Goal: Task Accomplishment & Management: Manage account settings

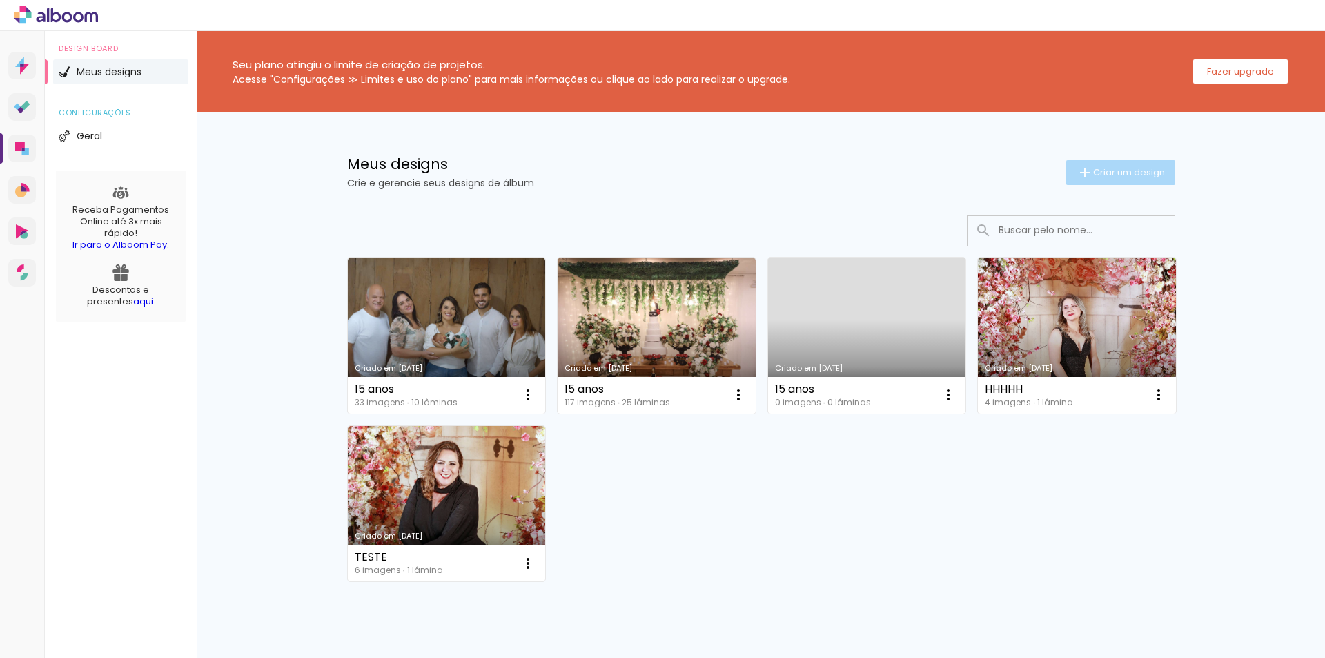
click at [1117, 171] on span "Criar um design" at bounding box center [1129, 172] width 72 height 9
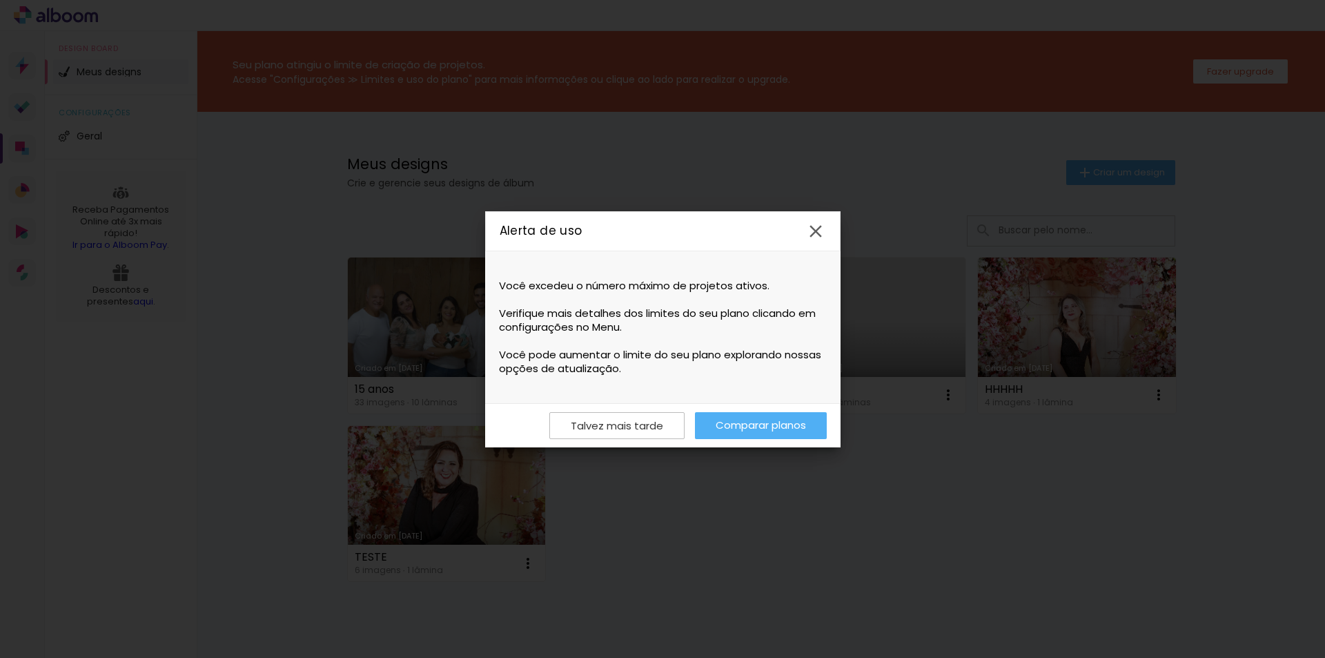
click at [814, 229] on iron-icon at bounding box center [815, 231] width 21 height 21
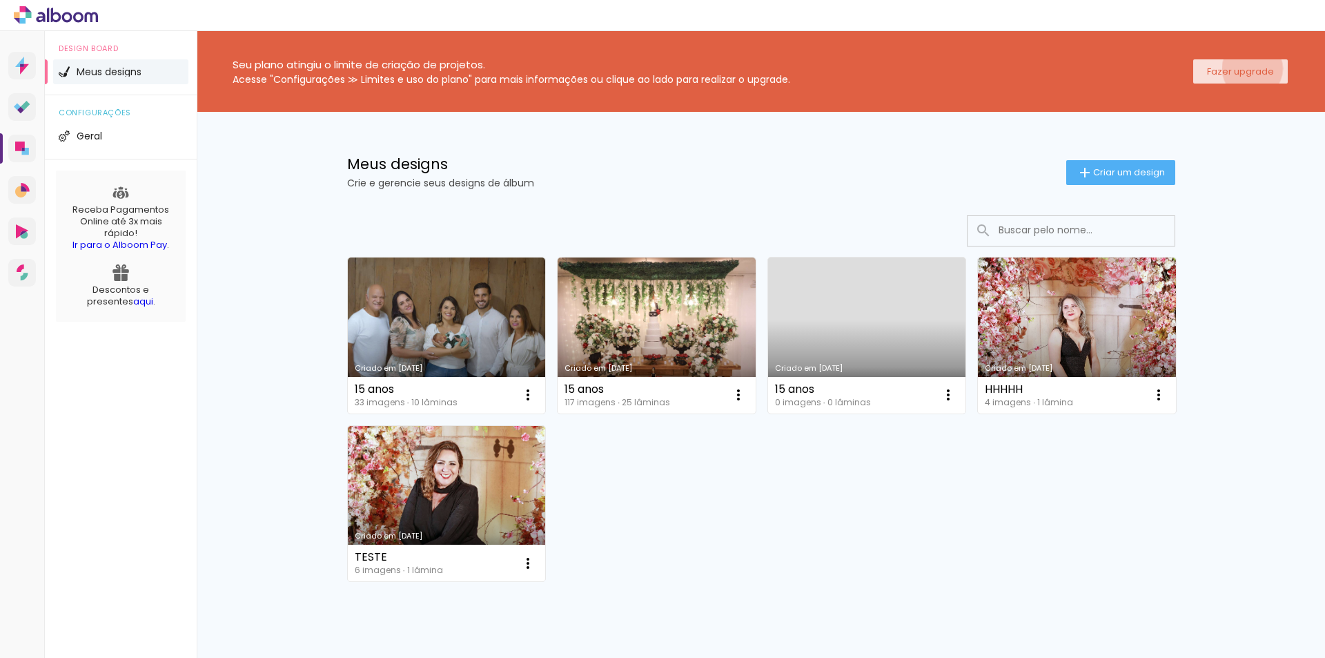
click at [0, 0] on slot "Fazer upgrade" at bounding box center [0, 0] width 0 height 0
click at [57, 10] on icon at bounding box center [56, 15] width 84 height 18
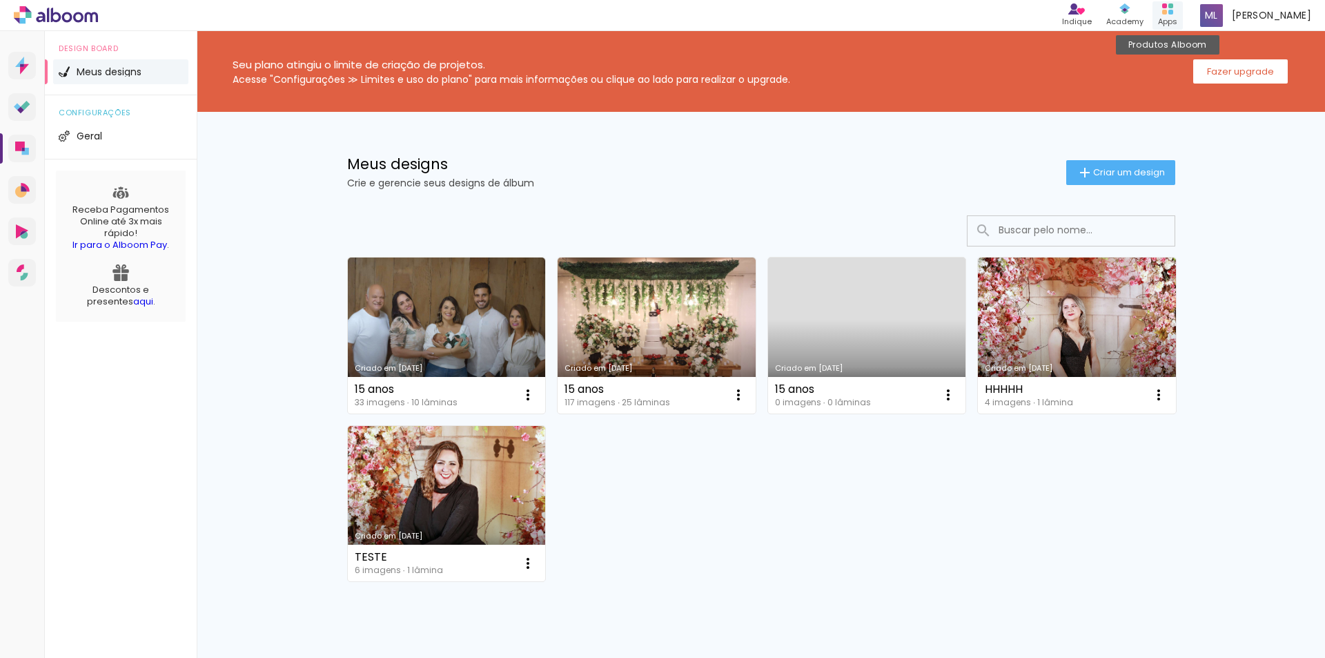
click at [1177, 19] on div "Apps" at bounding box center [1167, 22] width 19 height 12
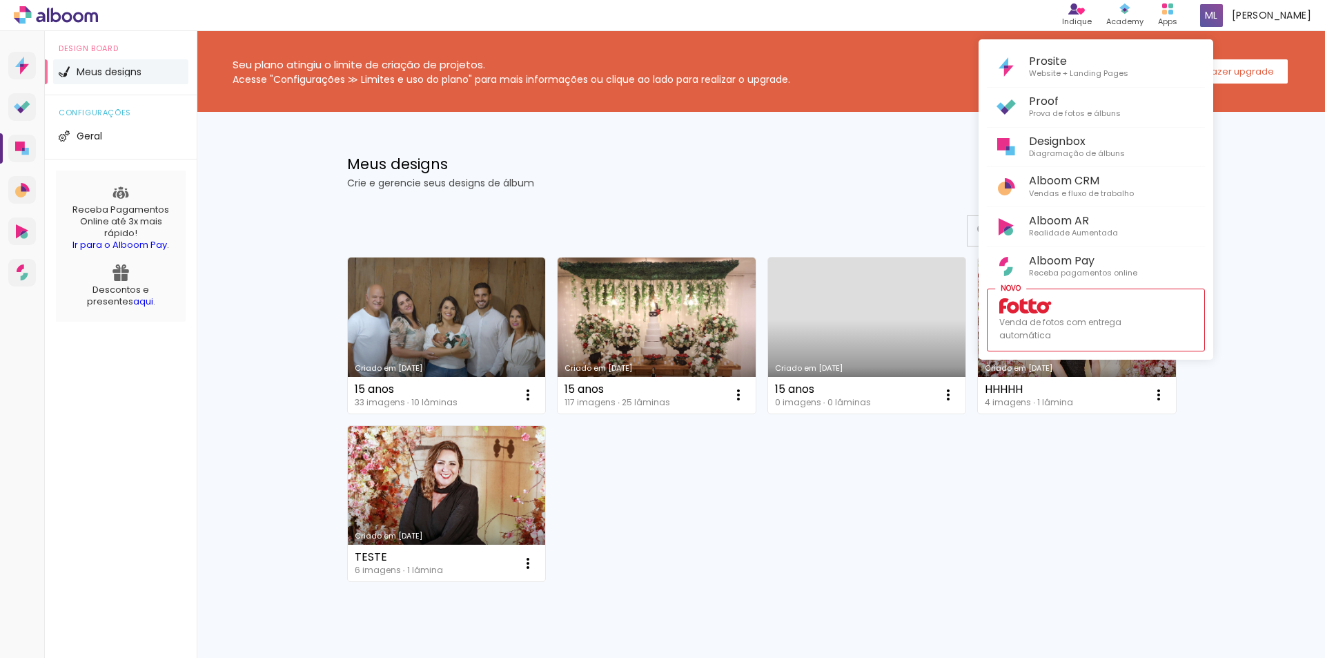
click at [1272, 177] on div at bounding box center [662, 329] width 1325 height 658
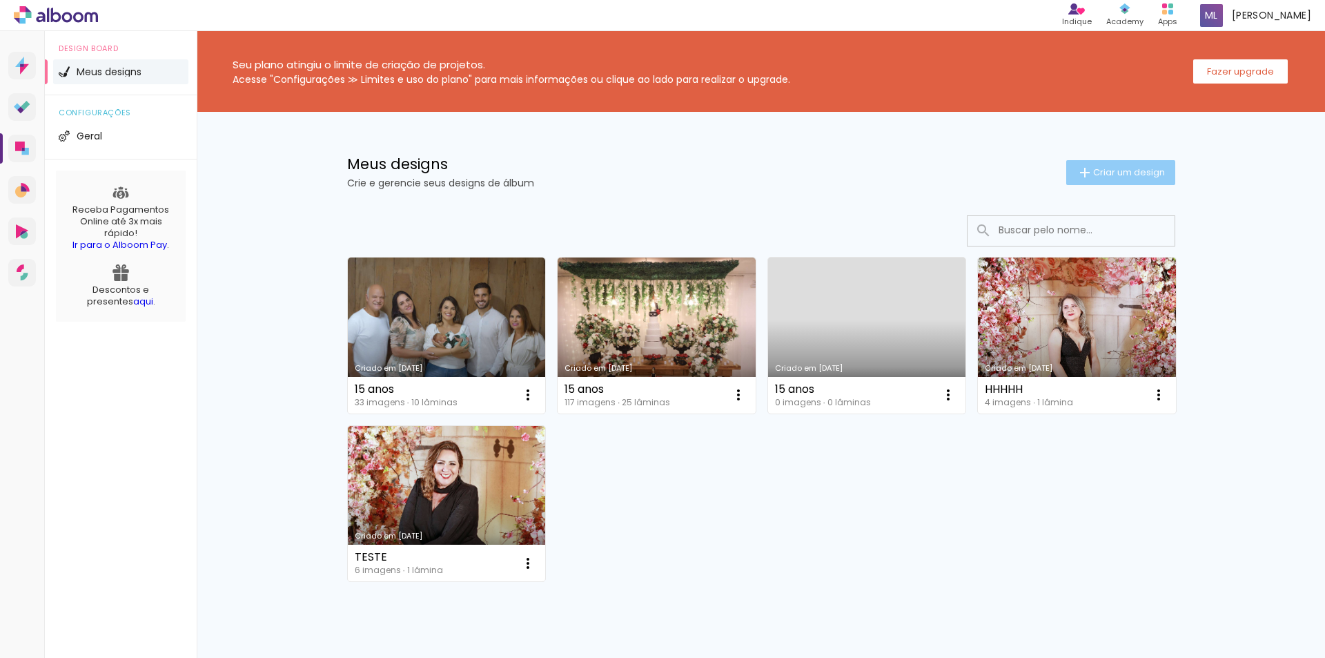
click at [1101, 168] on span "Criar um design" at bounding box center [1129, 172] width 72 height 9
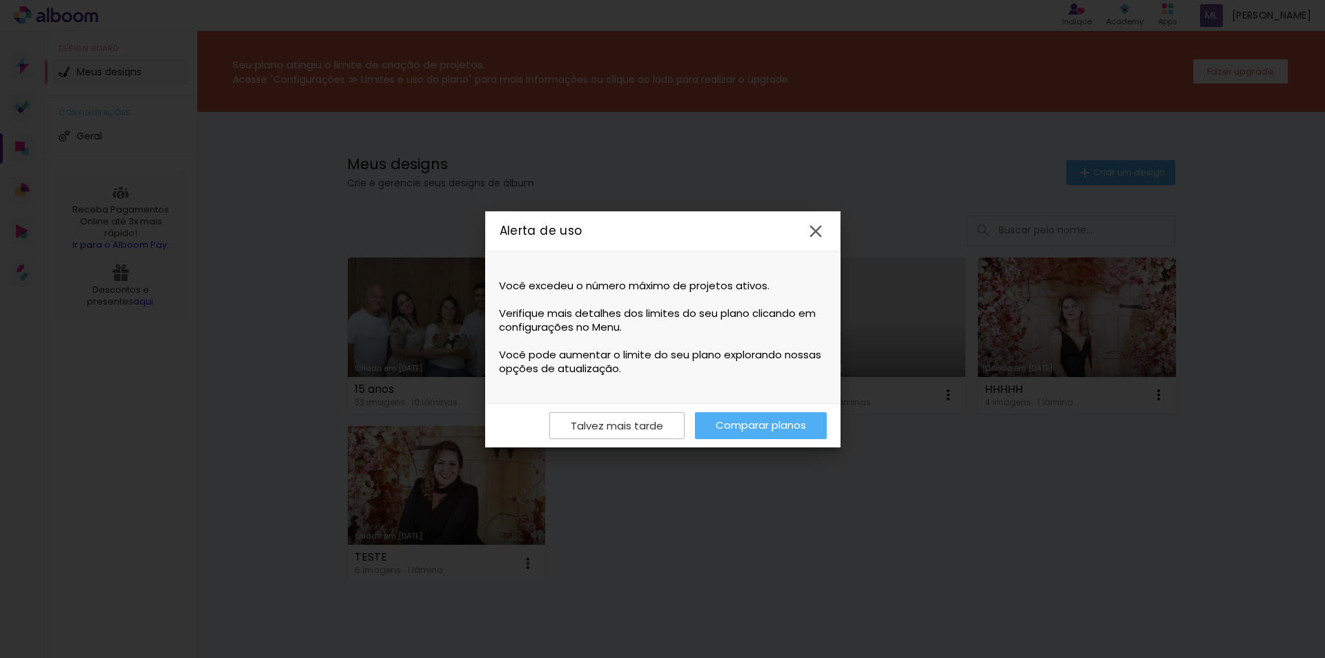
click at [817, 228] on iron-icon at bounding box center [815, 231] width 21 height 21
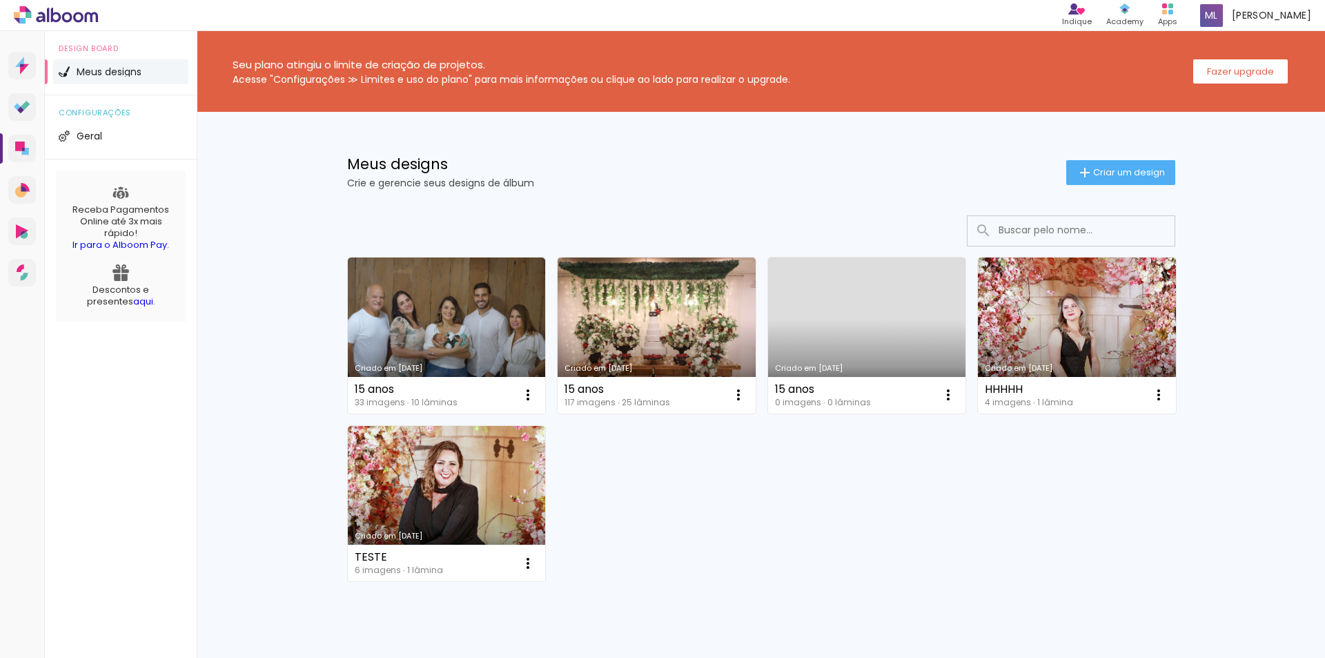
drag, startPoint x: 524, startPoint y: 395, endPoint x: 578, endPoint y: 450, distance: 77.1
click at [578, 450] on div "Criado em 13/08/25 15 anos 33 imagens ∙ 10 lâminas Abrir Fazer uma cópia Exclui…" at bounding box center [761, 418] width 841 height 336
click at [525, 395] on iron-icon at bounding box center [528, 394] width 17 height 17
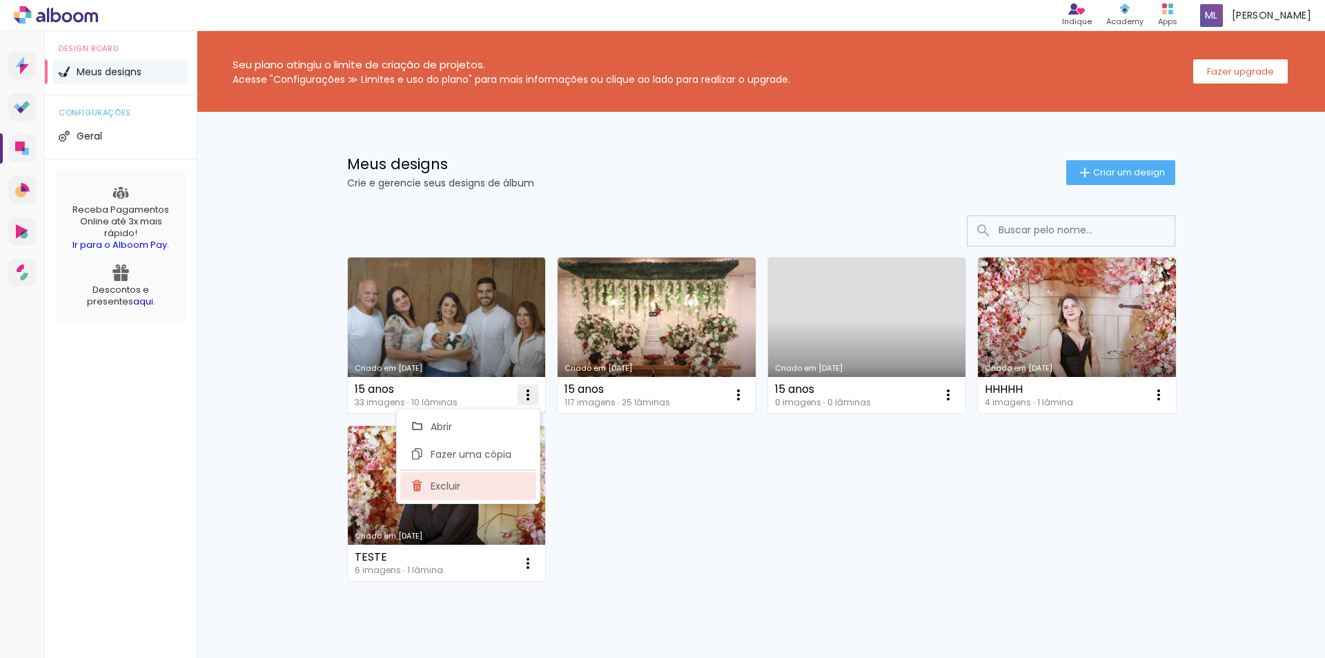
click at [462, 486] on paper-item "Excluir" at bounding box center [468, 486] width 136 height 28
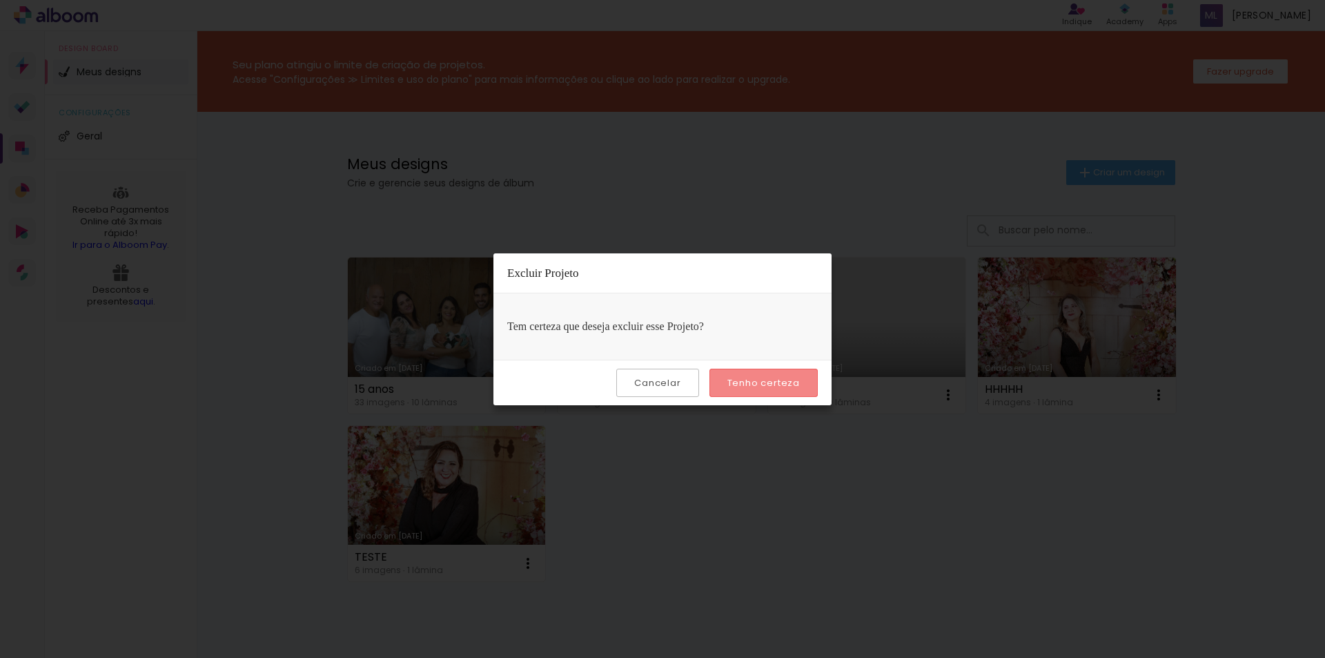
click at [0, 0] on slot "Tenho certeza" at bounding box center [0, 0] width 0 height 0
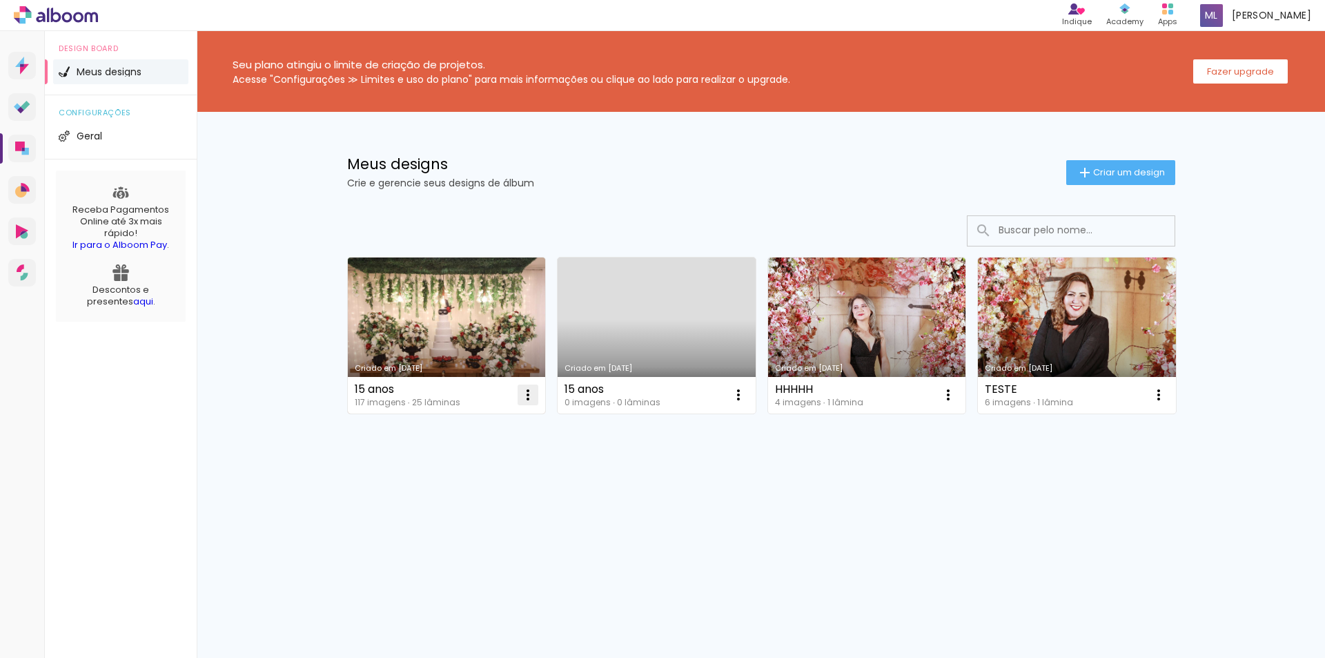
click at [527, 395] on iron-icon at bounding box center [528, 394] width 17 height 17
click at [471, 482] on paper-item "Excluir" at bounding box center [473, 486] width 136 height 28
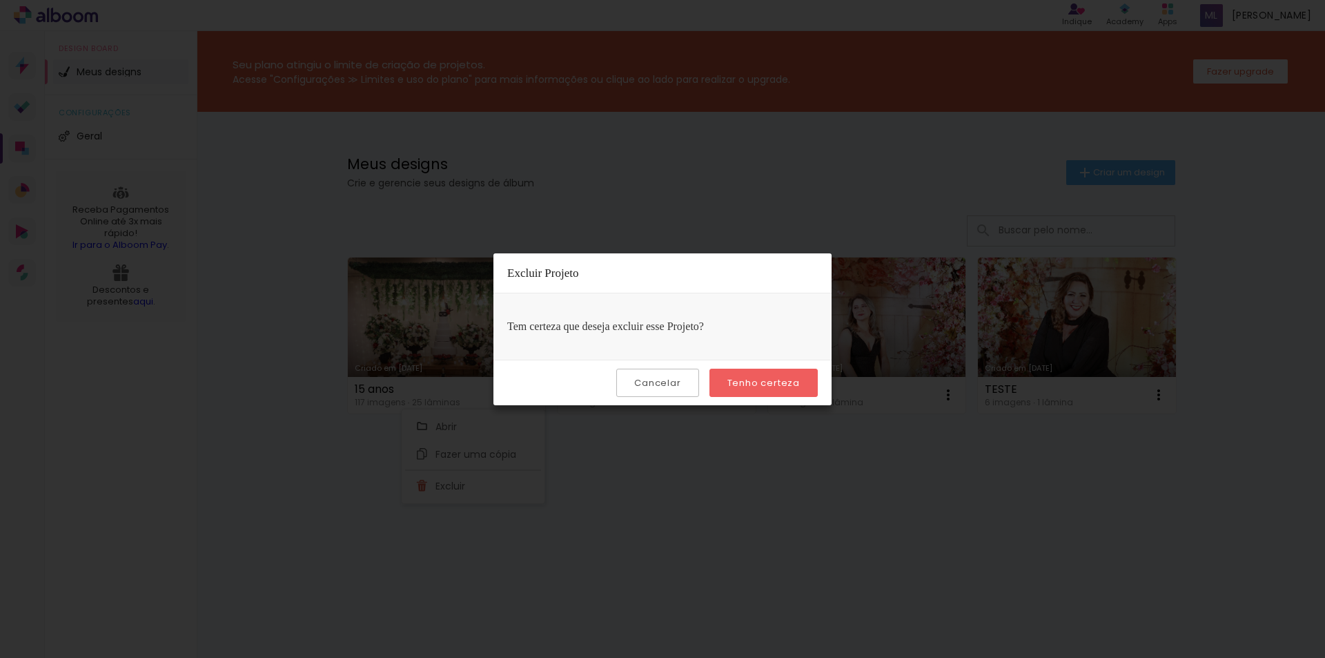
click at [772, 414] on iron-overlay-backdrop at bounding box center [662, 329] width 1325 height 658
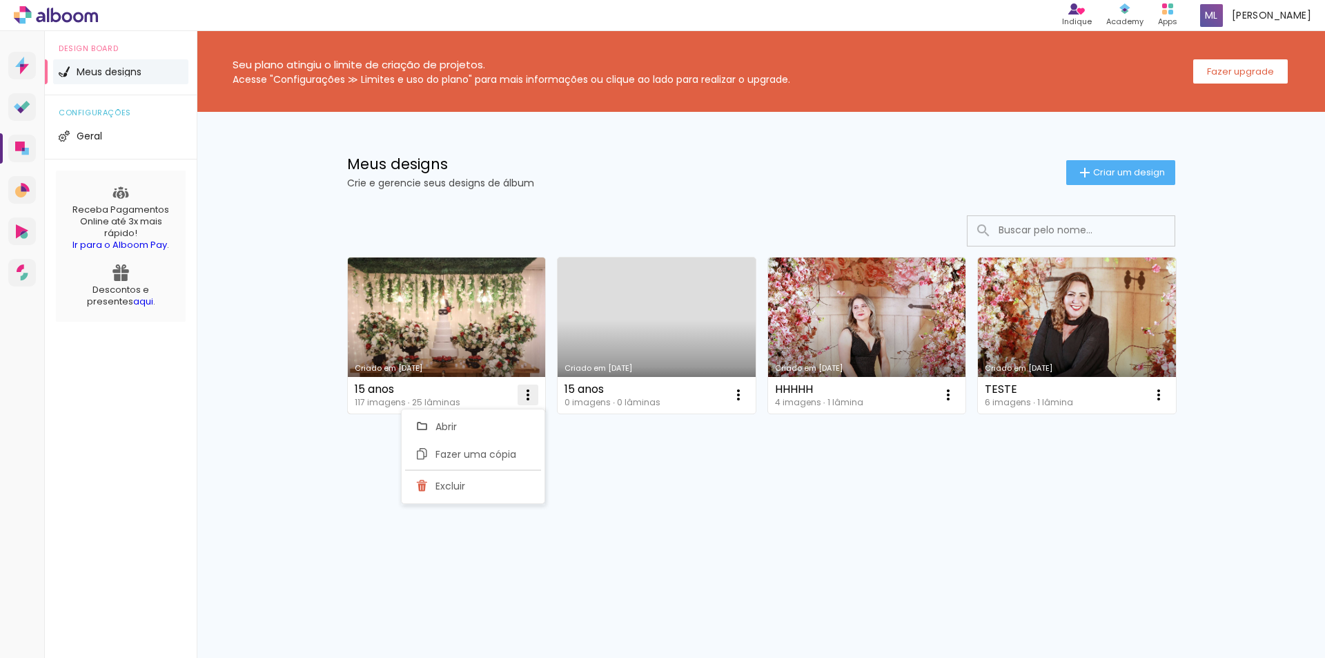
click at [527, 395] on iron-icon at bounding box center [528, 394] width 17 height 17
click at [471, 484] on paper-item "Excluir" at bounding box center [473, 486] width 136 height 28
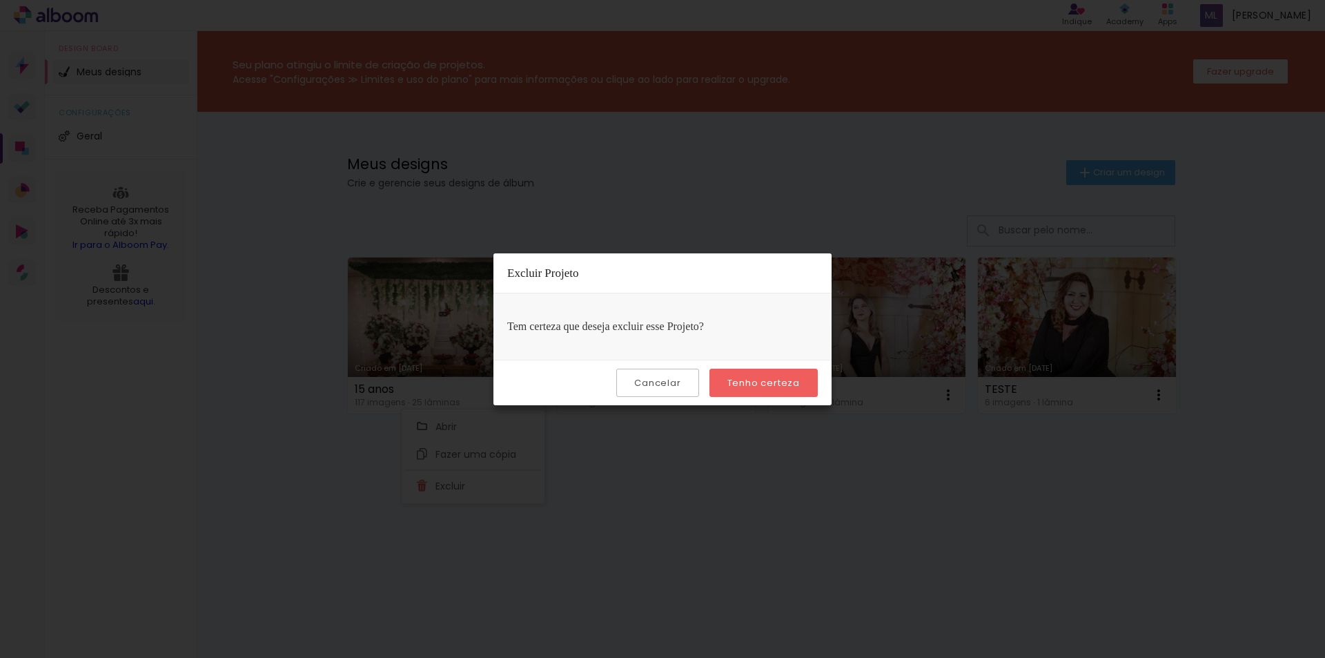
click at [0, 0] on slot "Tenho certeza" at bounding box center [0, 0] width 0 height 0
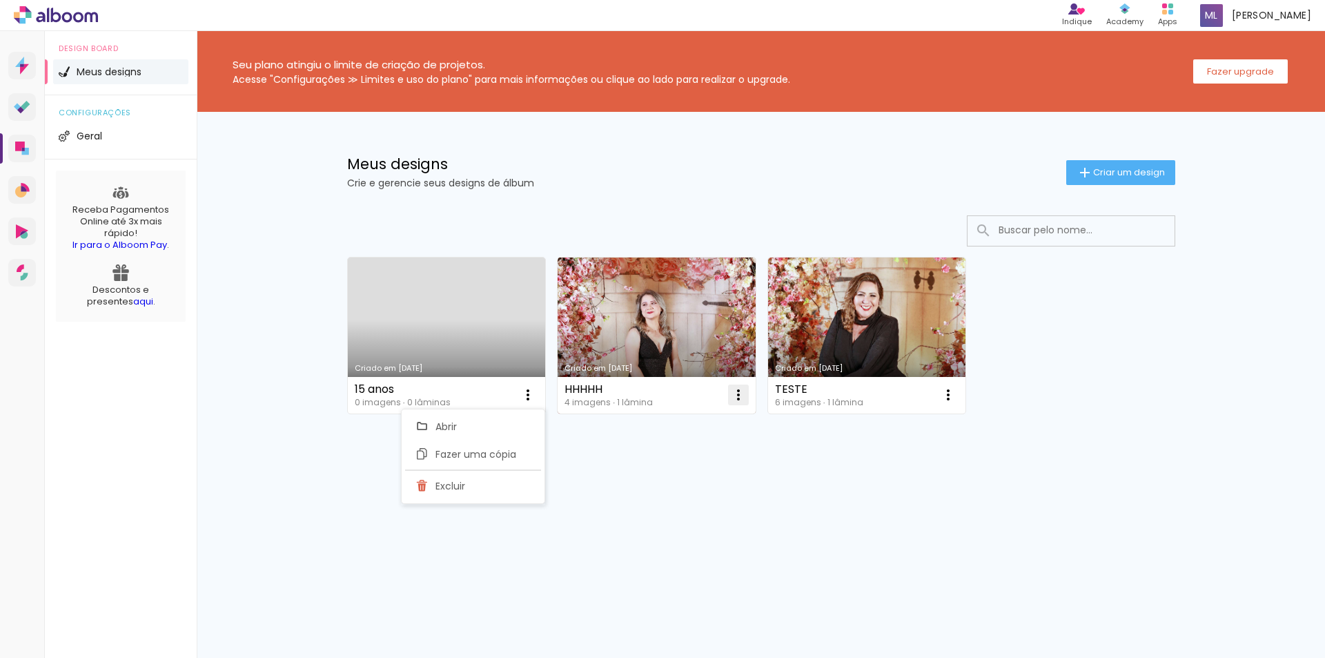
click at [536, 395] on iron-icon at bounding box center [528, 394] width 17 height 17
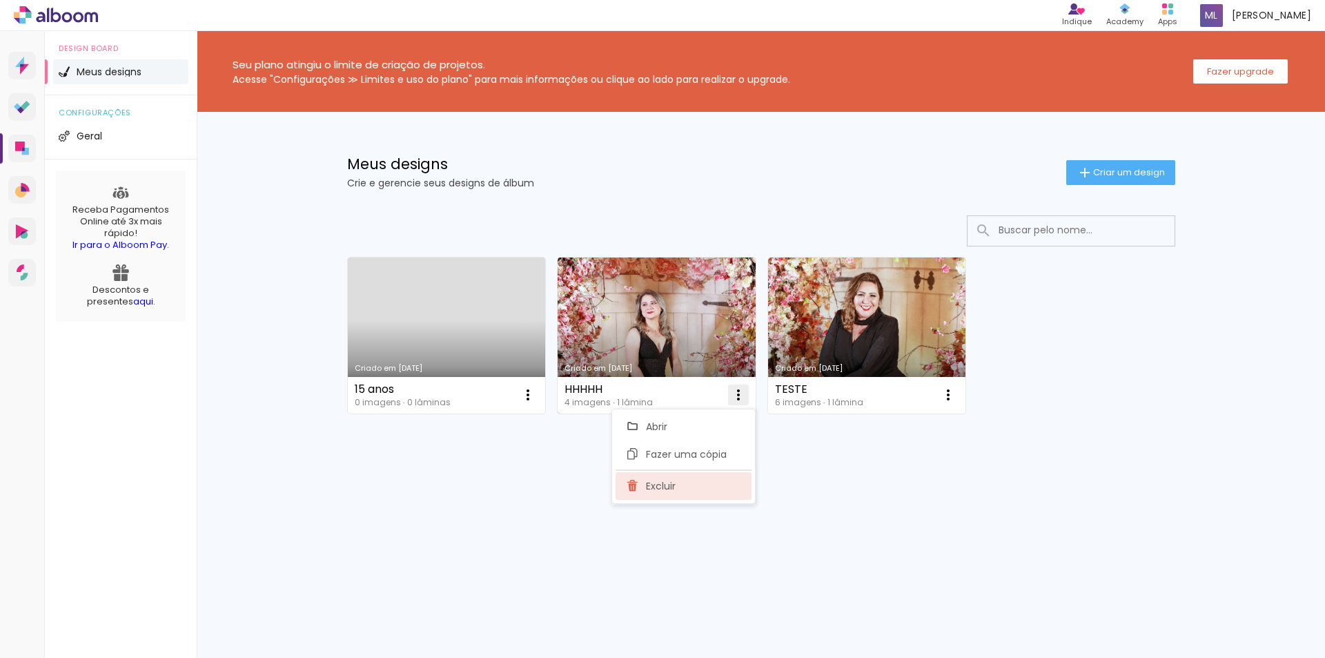
click at [678, 482] on paper-item "Excluir" at bounding box center [684, 486] width 136 height 28
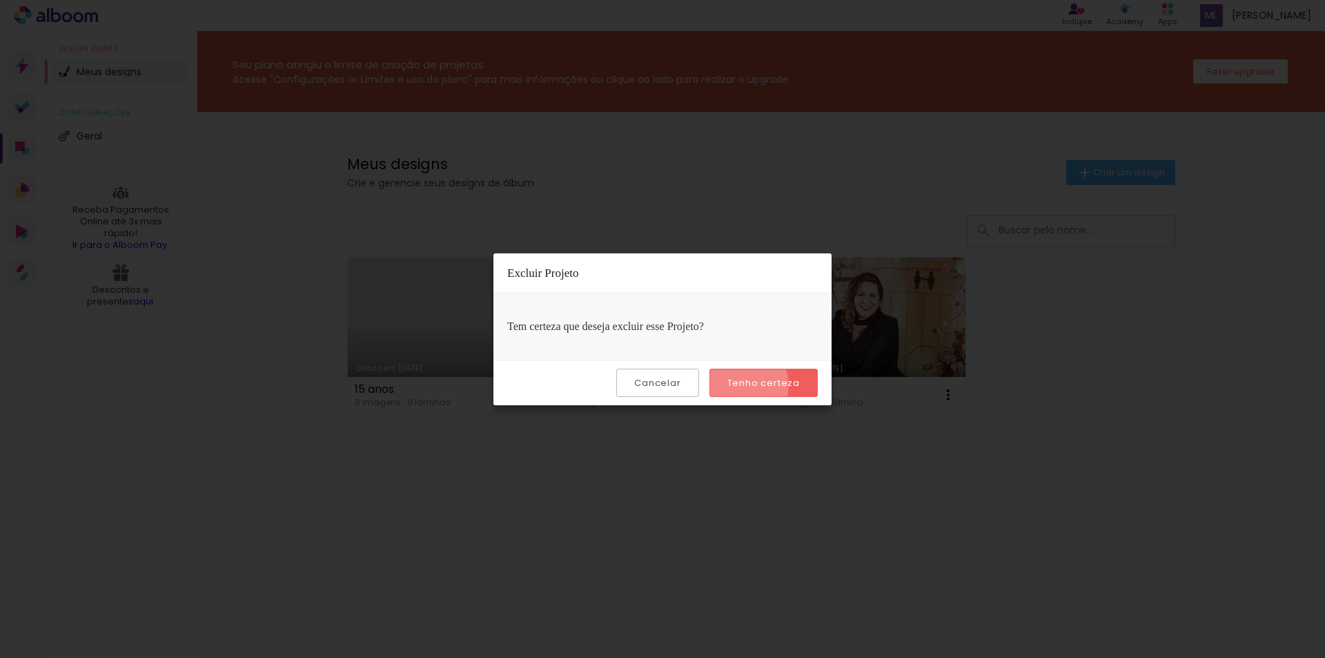
click at [0, 0] on slot "Tenho certeza" at bounding box center [0, 0] width 0 height 0
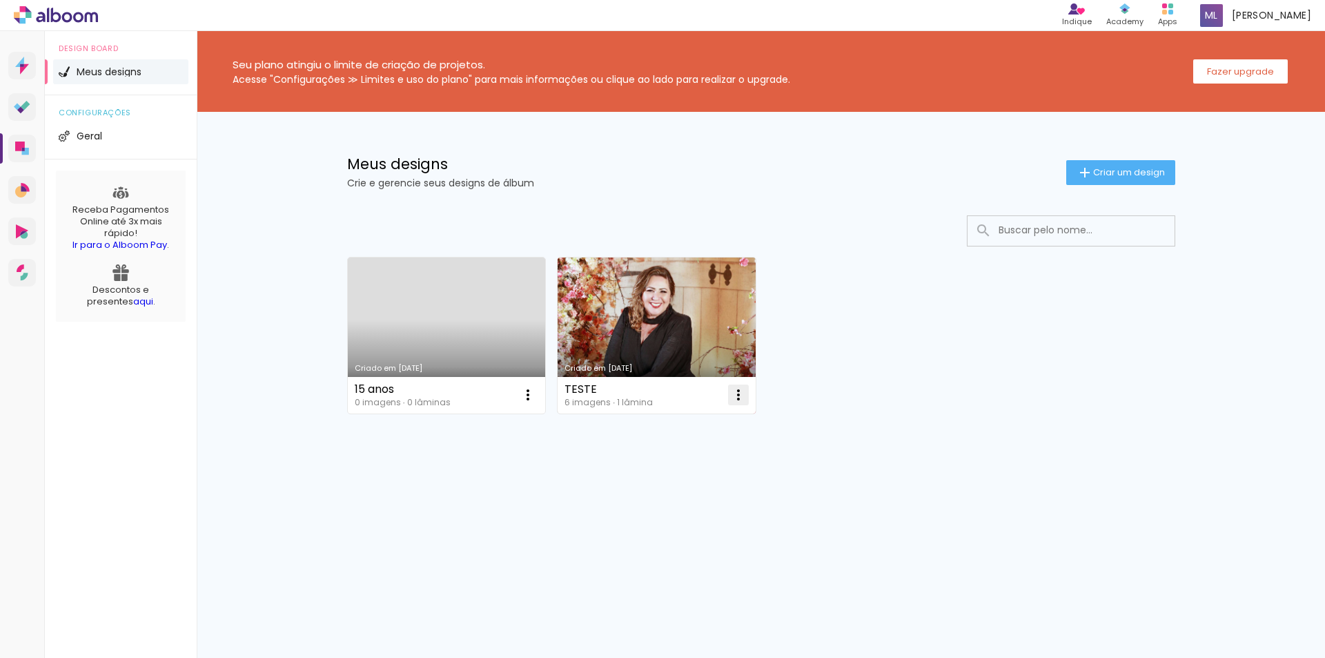
click at [536, 398] on iron-icon at bounding box center [528, 394] width 17 height 17
click at [678, 485] on paper-item "Excluir" at bounding box center [684, 486] width 136 height 28
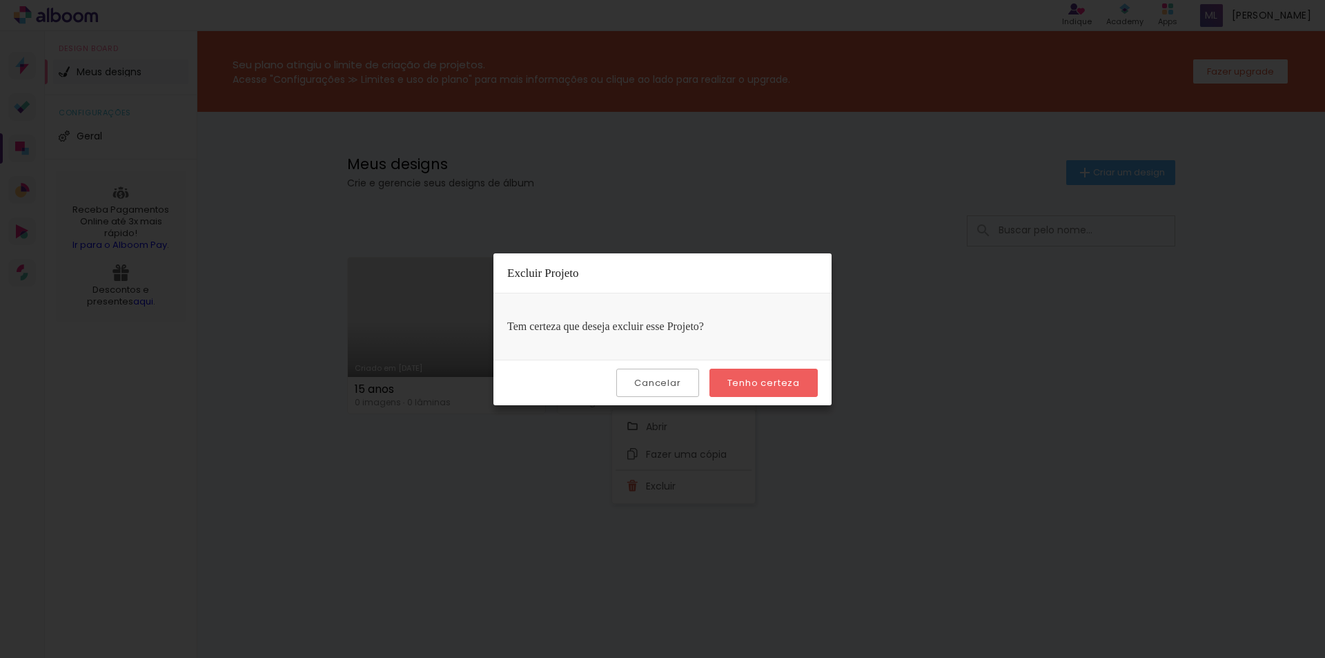
click at [0, 0] on slot "Tenho certeza" at bounding box center [0, 0] width 0 height 0
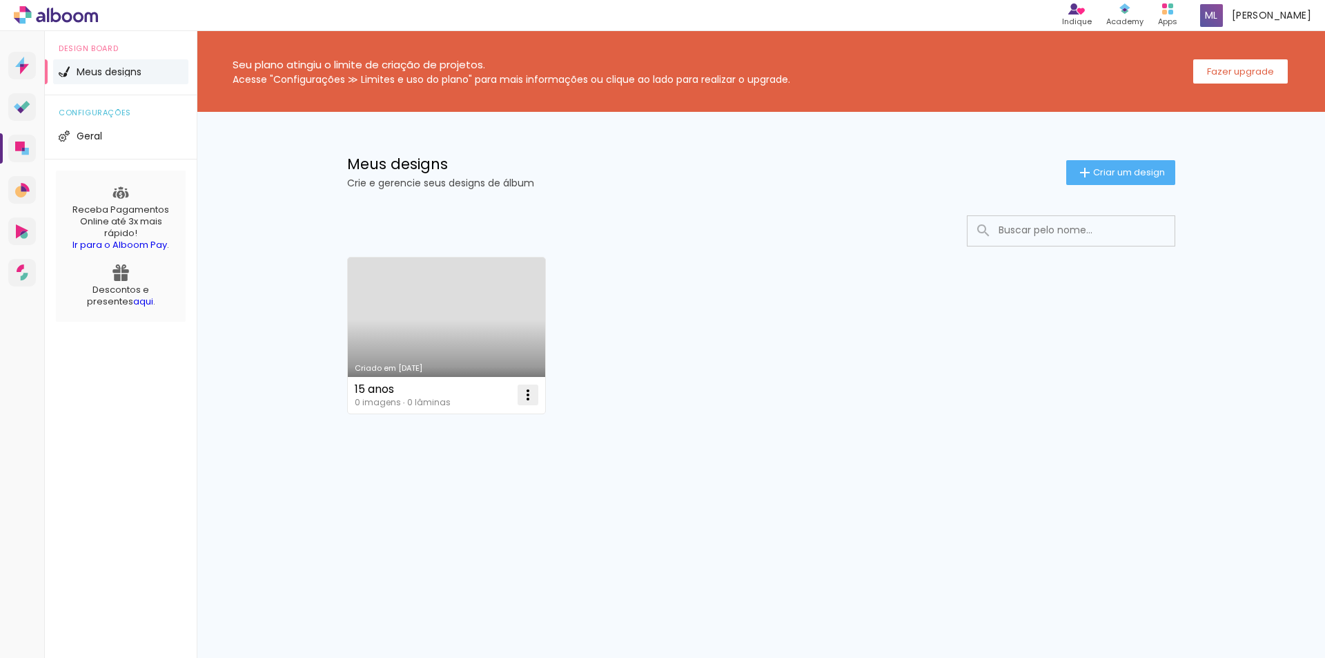
click at [535, 394] on iron-icon at bounding box center [528, 394] width 17 height 17
click at [491, 484] on paper-item "Excluir" at bounding box center [473, 486] width 136 height 28
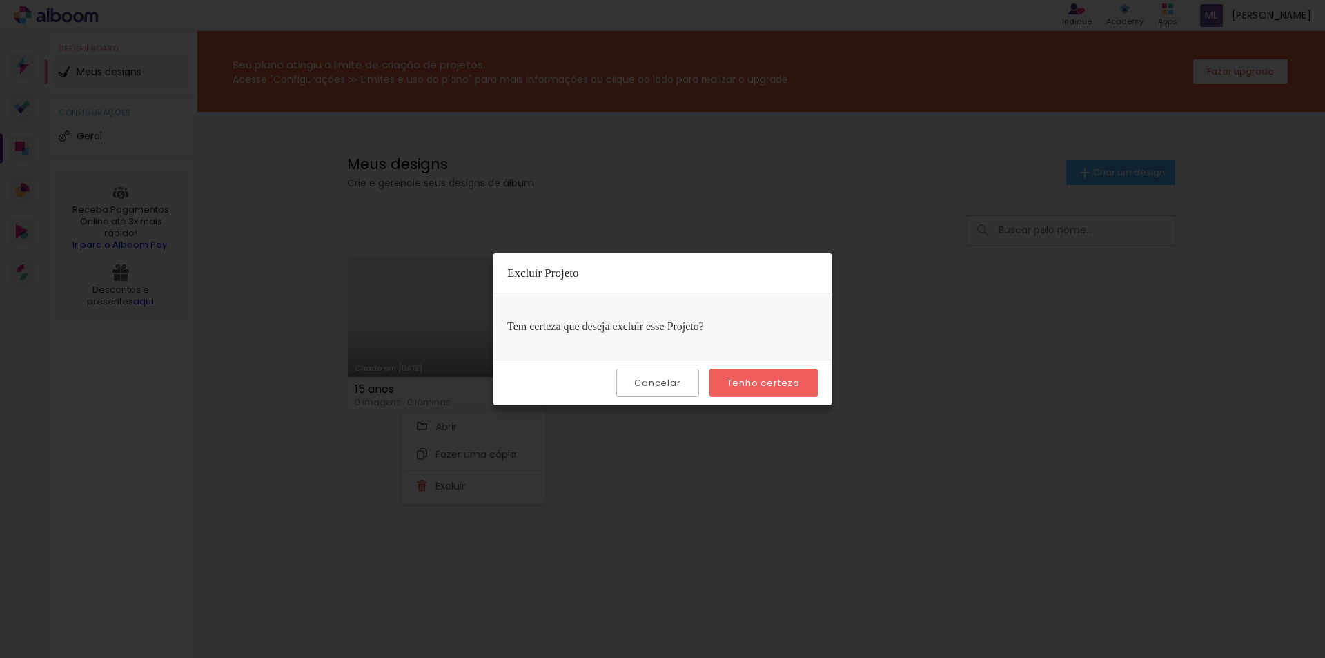
click at [0, 0] on slot "Tenho certeza" at bounding box center [0, 0] width 0 height 0
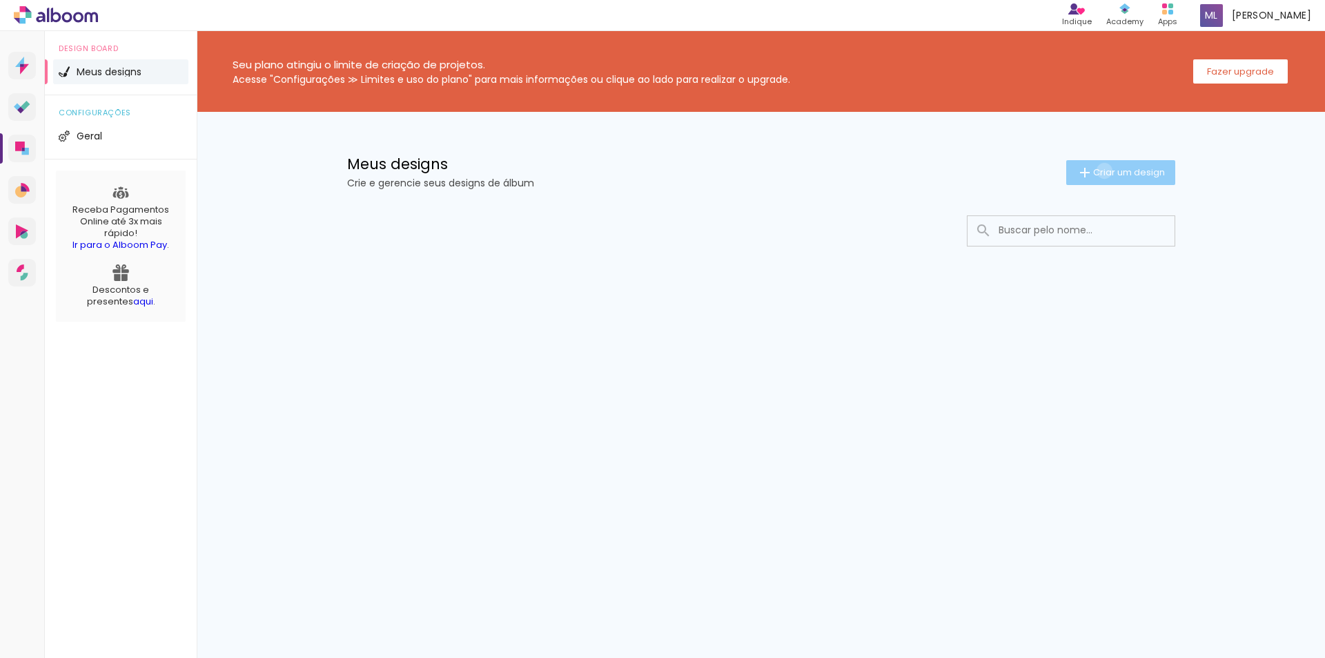
click at [1101, 170] on span "Criar um design" at bounding box center [1129, 172] width 72 height 9
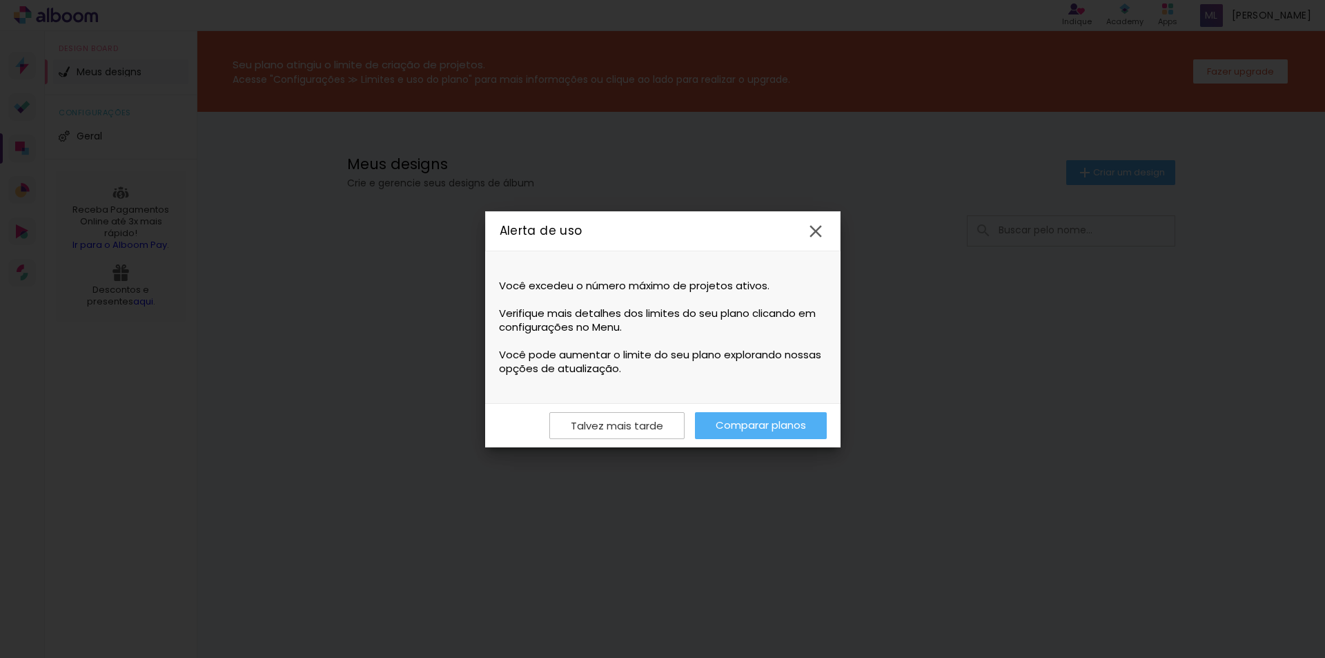
click at [767, 426] on link "Comparar planos" at bounding box center [761, 425] width 132 height 27
